Goal: Navigation & Orientation: Understand site structure

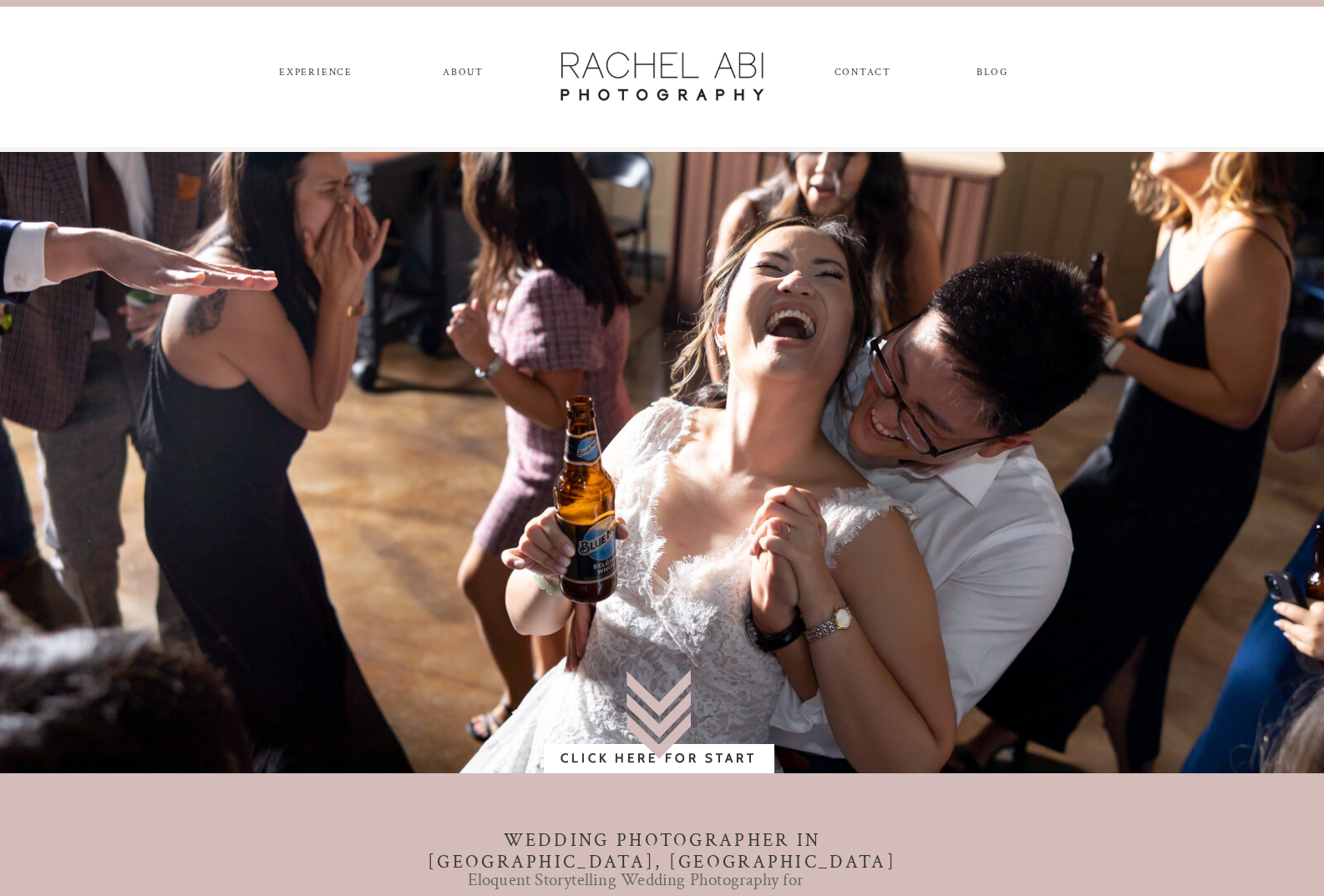
click at [318, 71] on nav "experience" at bounding box center [316, 76] width 88 height 19
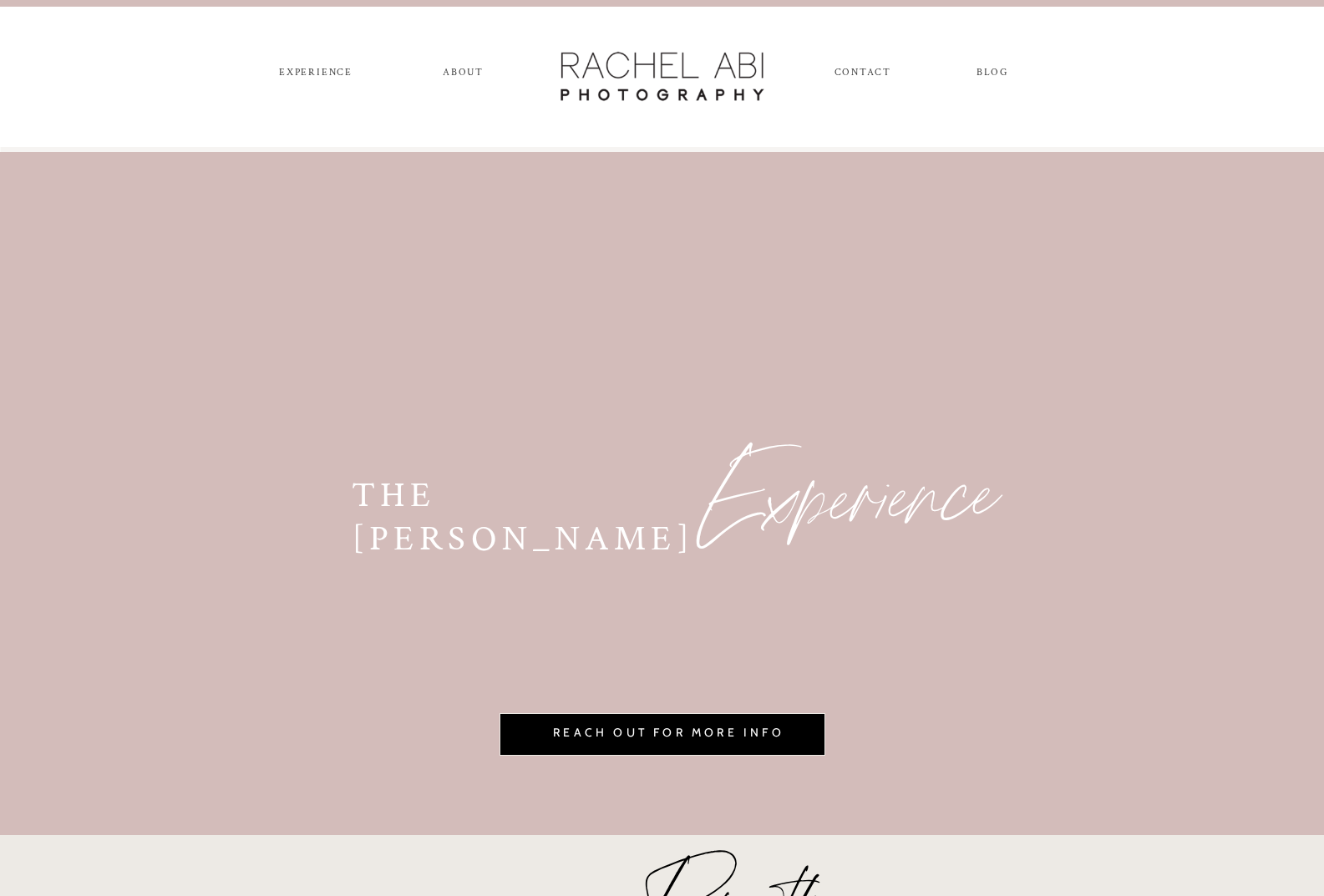
click at [990, 72] on nav "blog" at bounding box center [993, 76] width 61 height 19
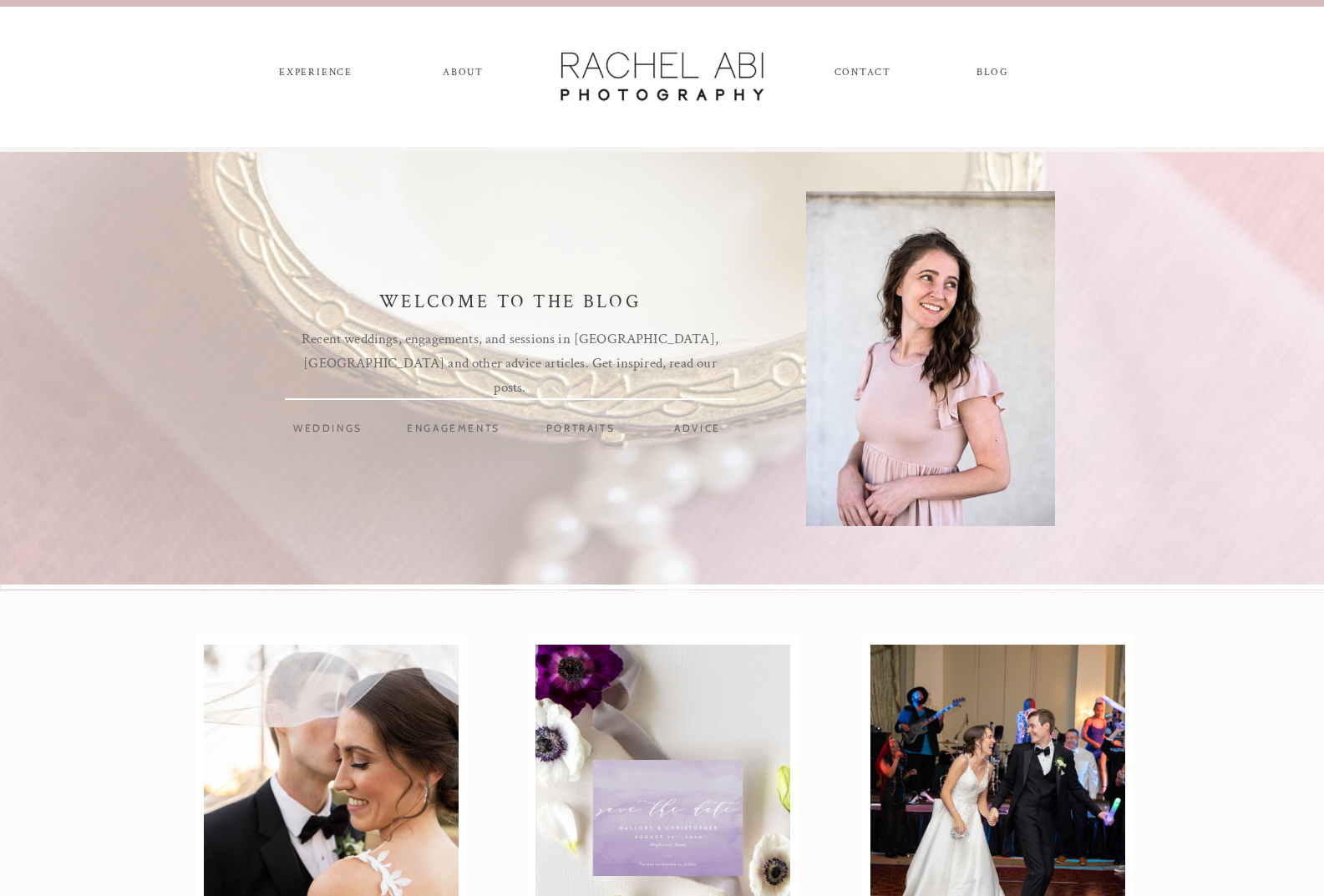
click at [864, 67] on nav "CONTACT" at bounding box center [862, 76] width 56 height 19
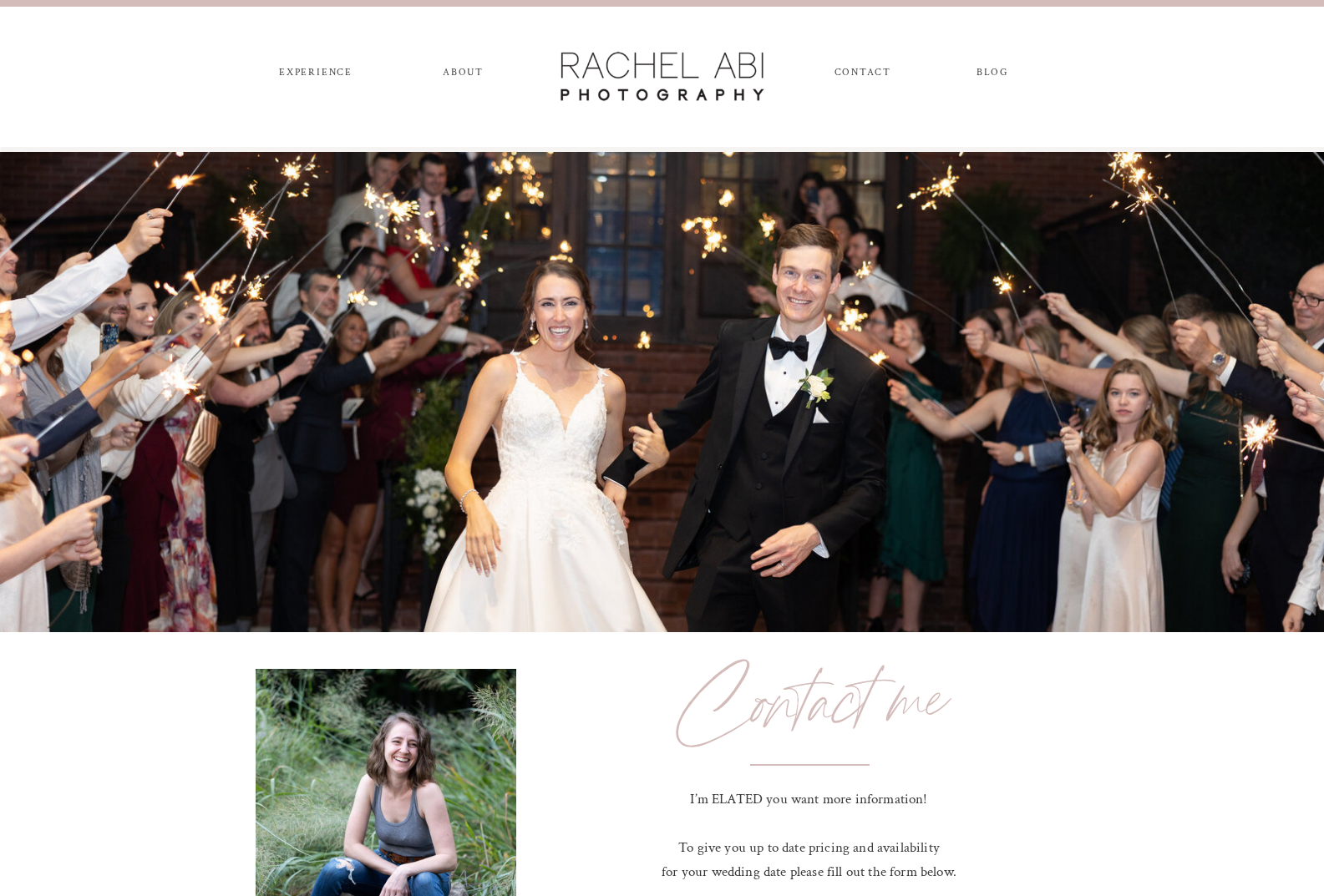
click at [1000, 69] on nav "blog" at bounding box center [993, 76] width 61 height 19
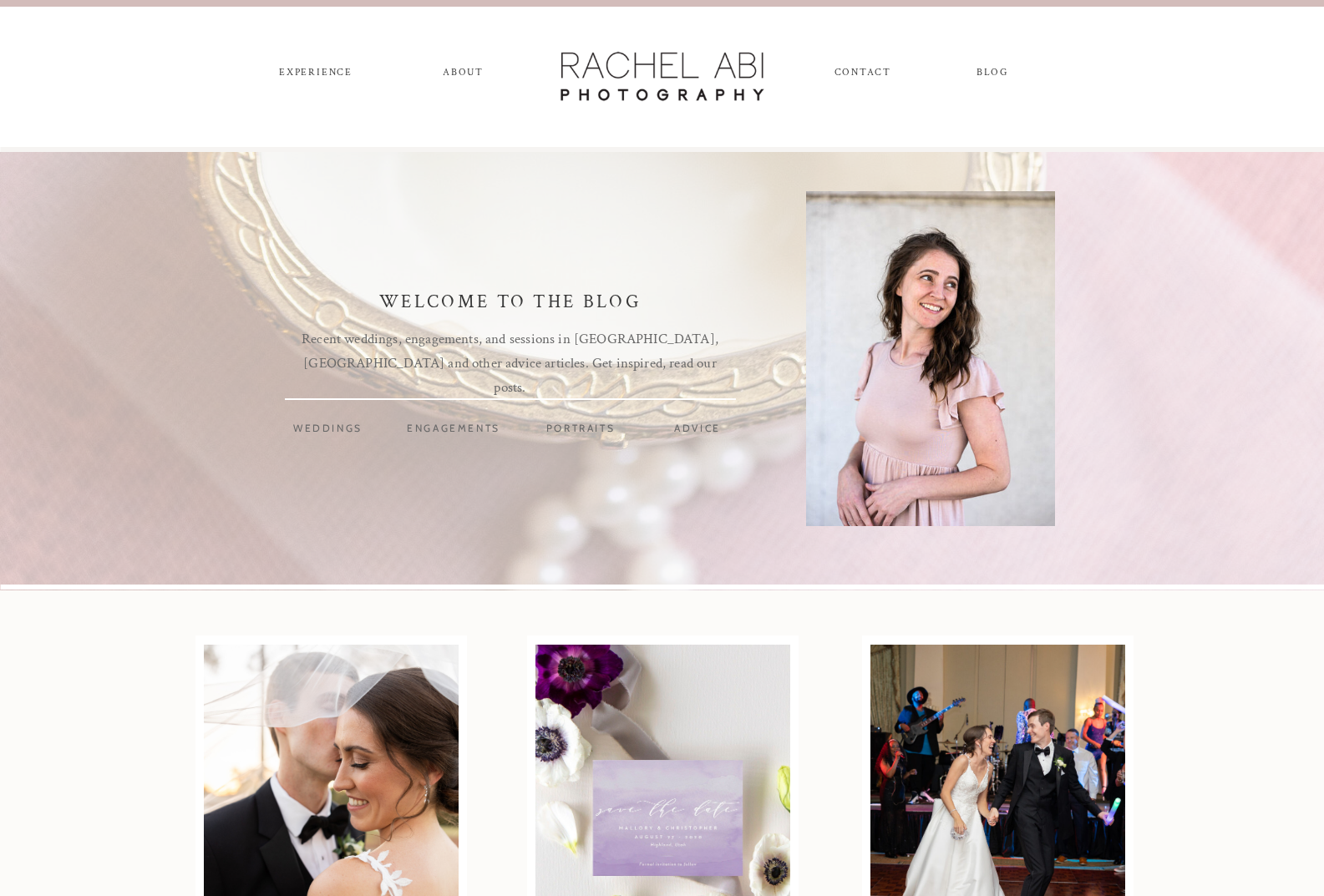
click at [331, 435] on nav "weddings" at bounding box center [328, 430] width 80 height 19
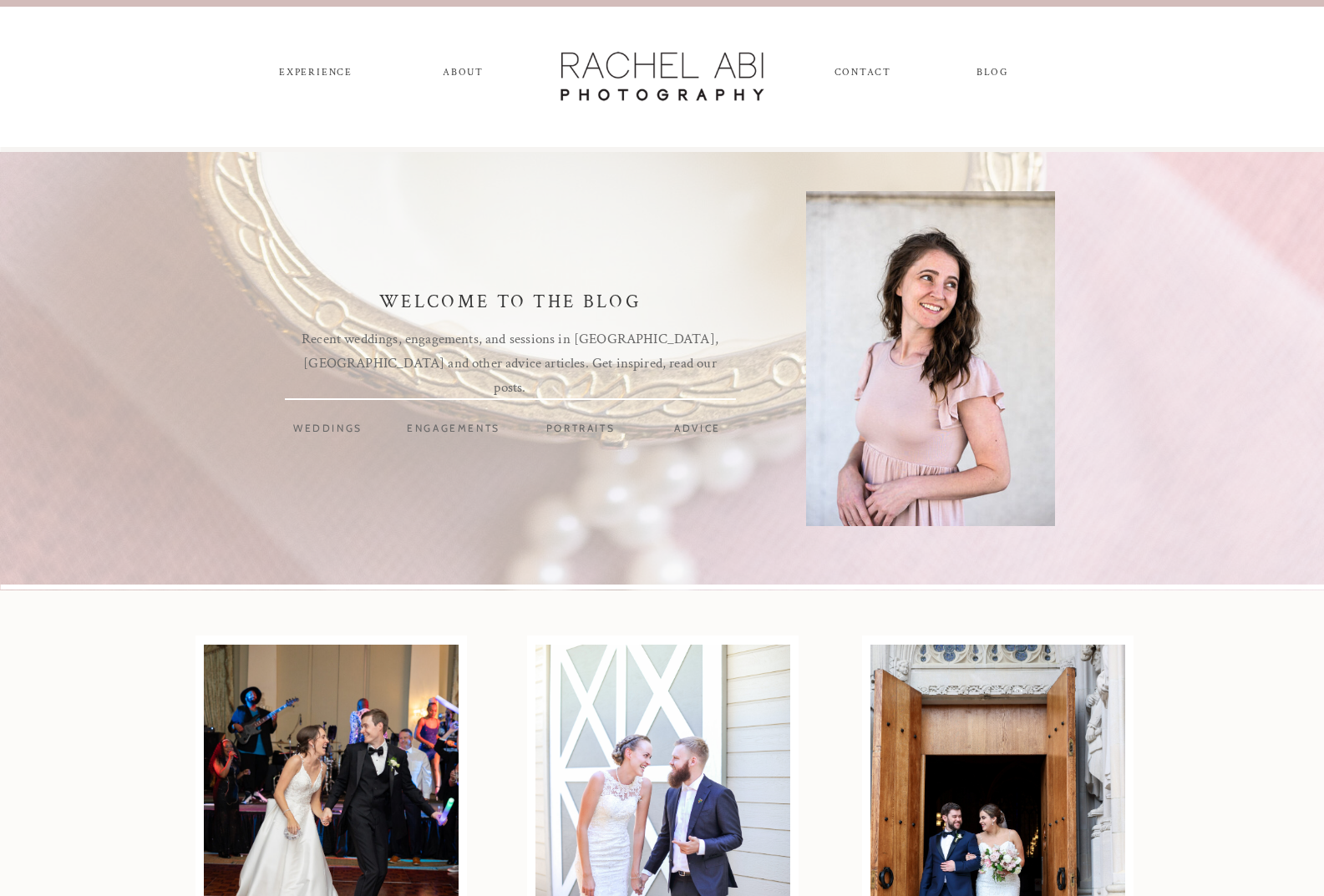
click at [690, 434] on nav "advice" at bounding box center [698, 430] width 58 height 19
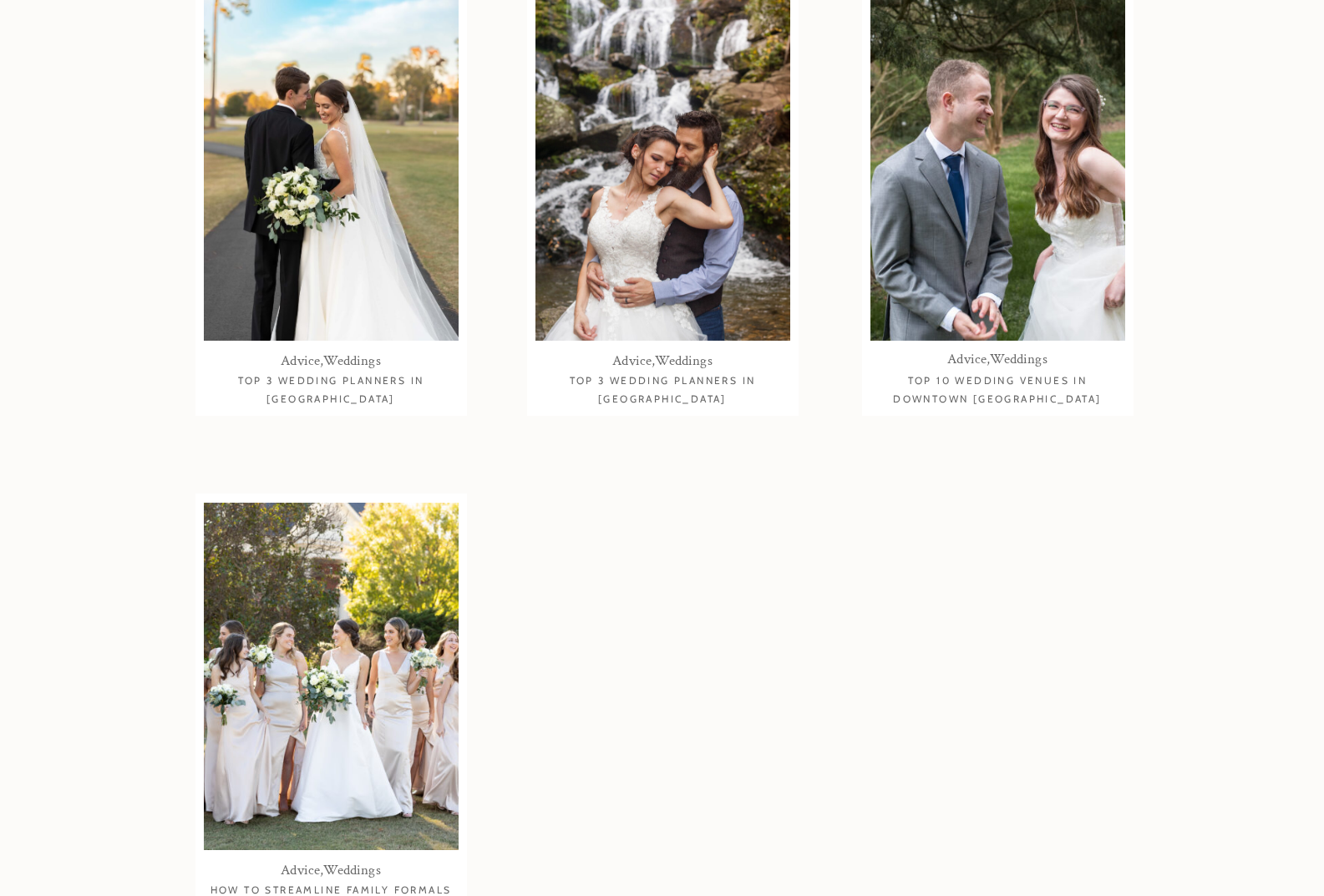
scroll to position [2004, 0]
